Goal: Share content

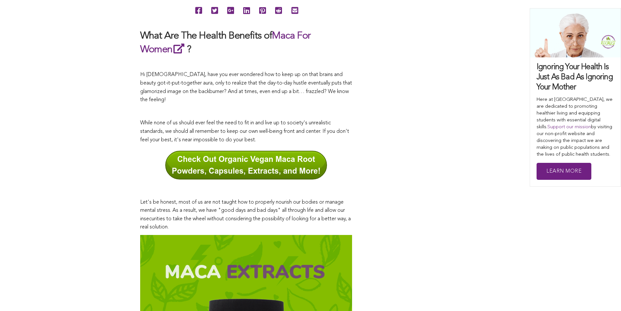
scroll to position [355, 0]
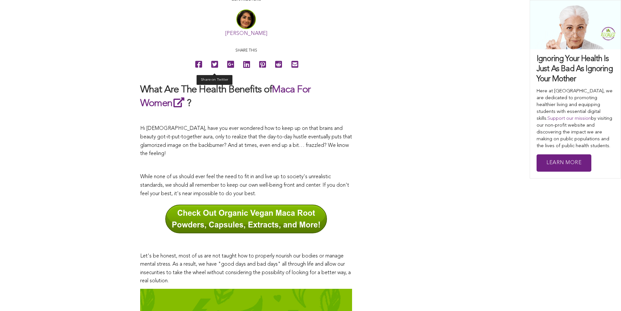
click at [211, 72] on icon at bounding box center [214, 64] width 7 height 15
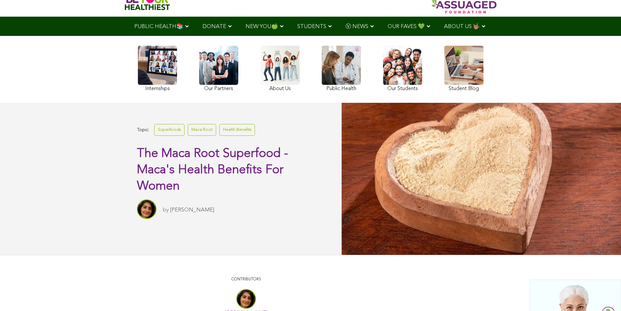
scroll to position [51, 0]
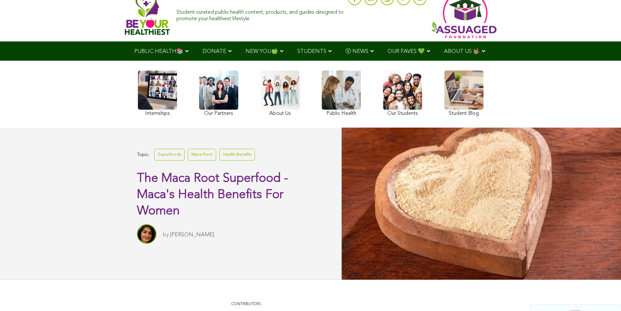
click at [260, 96] on link at bounding box center [279, 94] width 39 height 48
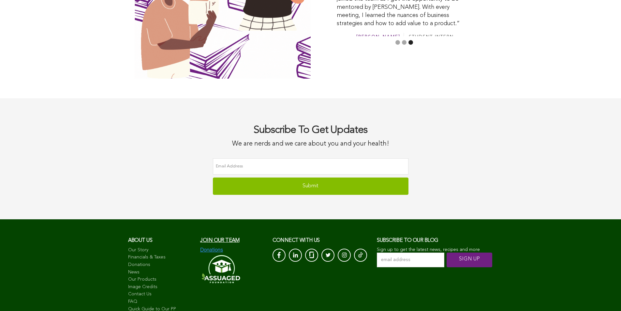
scroll to position [1907, 0]
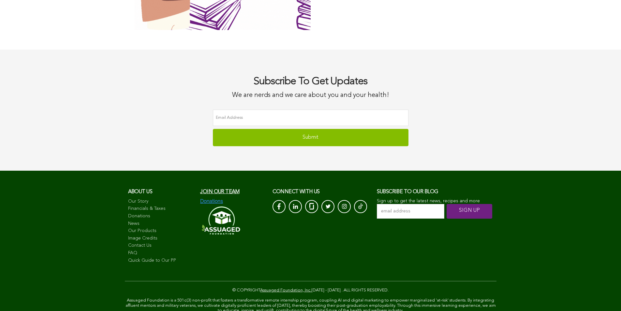
scroll to position [1939, 0]
